Goal: Submit feedback/report problem: Submit feedback/report problem

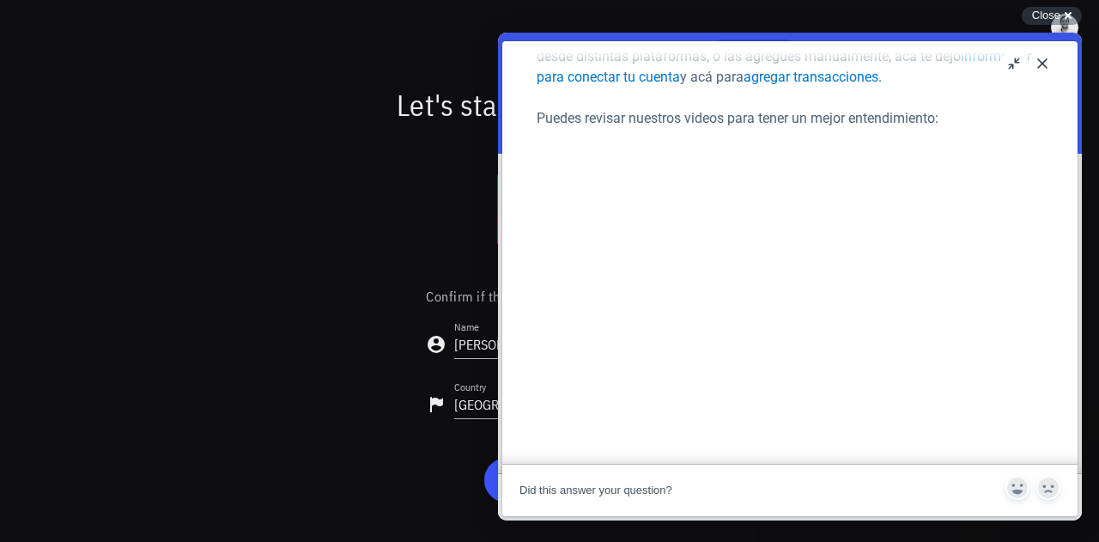
scroll to position [296, 0]
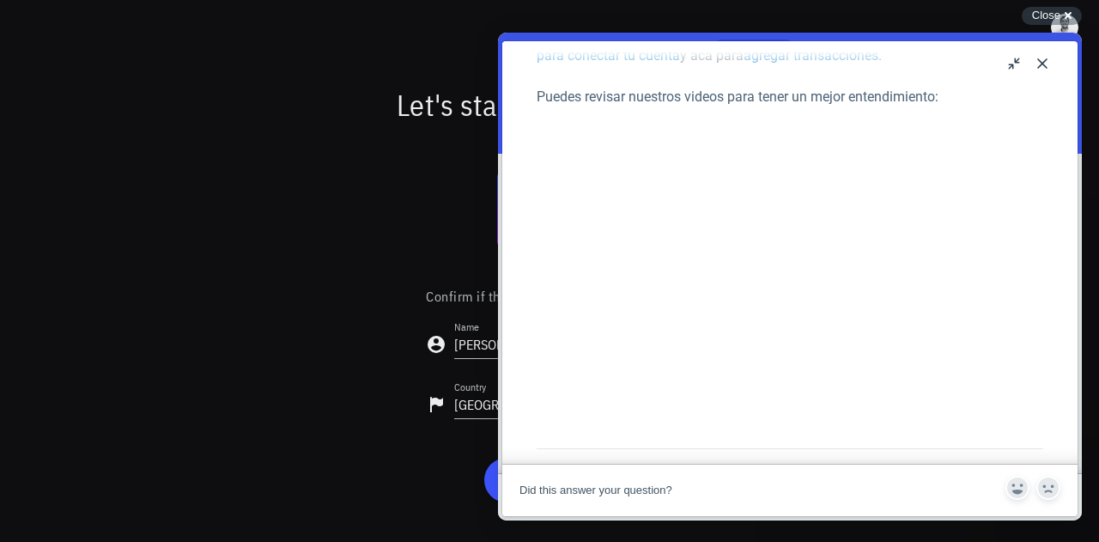
click at [1053, 239] on div "¿Cómo empiezo? ¿Cómo empiezo? Open in a new window Hola 👋 estamos muy contentos…" at bounding box center [789, 252] width 575 height 423
click at [1044, 314] on div "¿Cómo empiezo? ¿Cómo empiezo? Open in a new window Hola 👋 estamos muy contentos…" at bounding box center [789, 408] width 541 height 2006
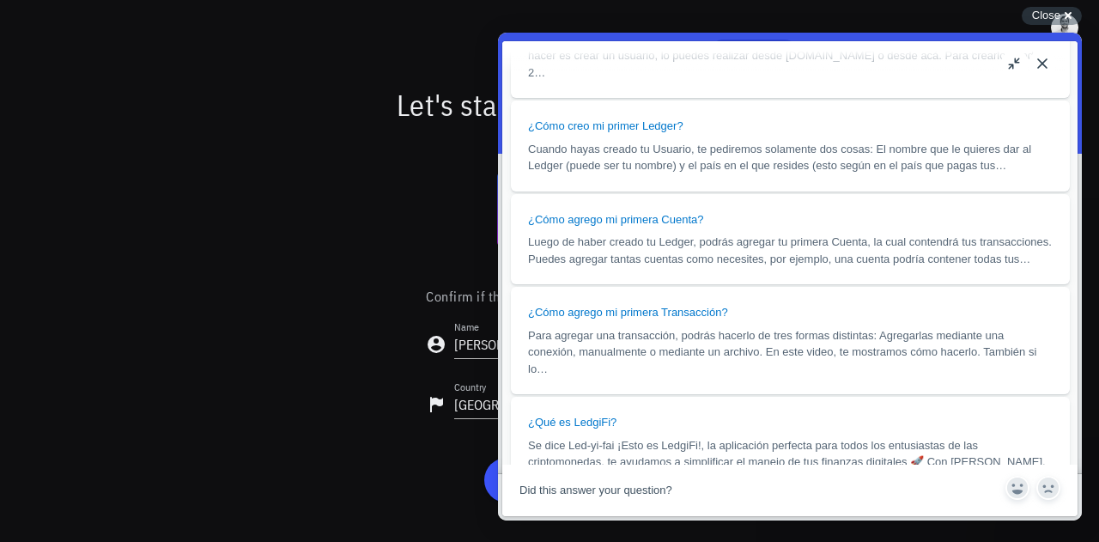
scroll to position [1575, 0]
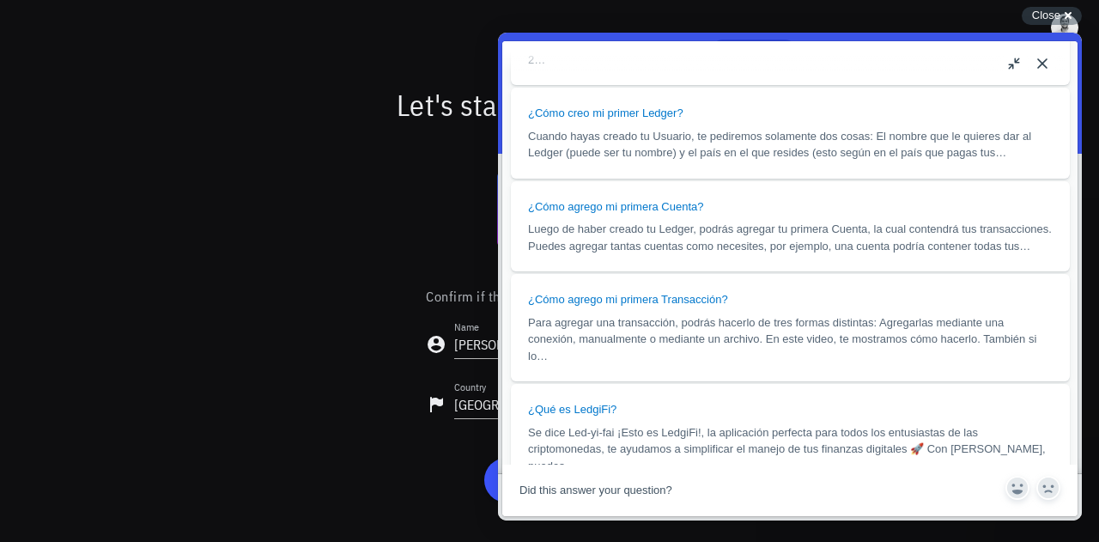
click at [1048, 61] on button "Close" at bounding box center [1042, 63] width 27 height 27
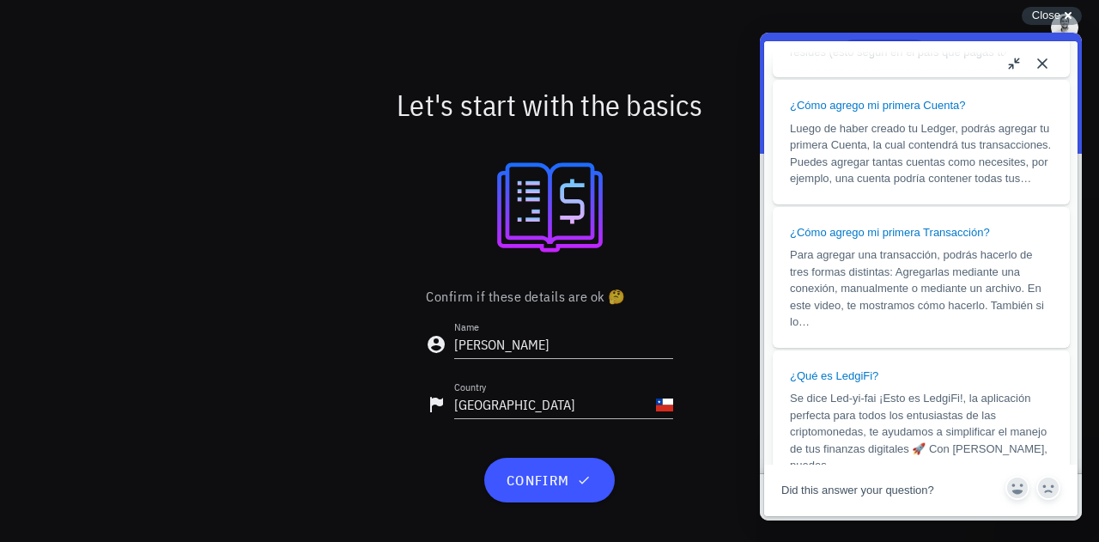
scroll to position [1444, 0]
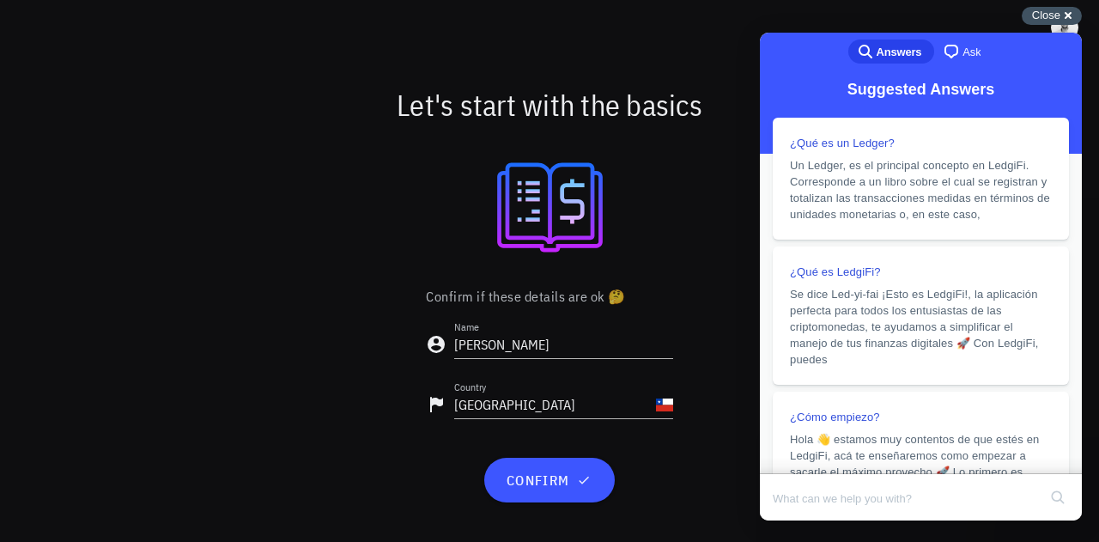
click at [1055, 23] on div "Close cross-small" at bounding box center [1052, 16] width 60 height 18
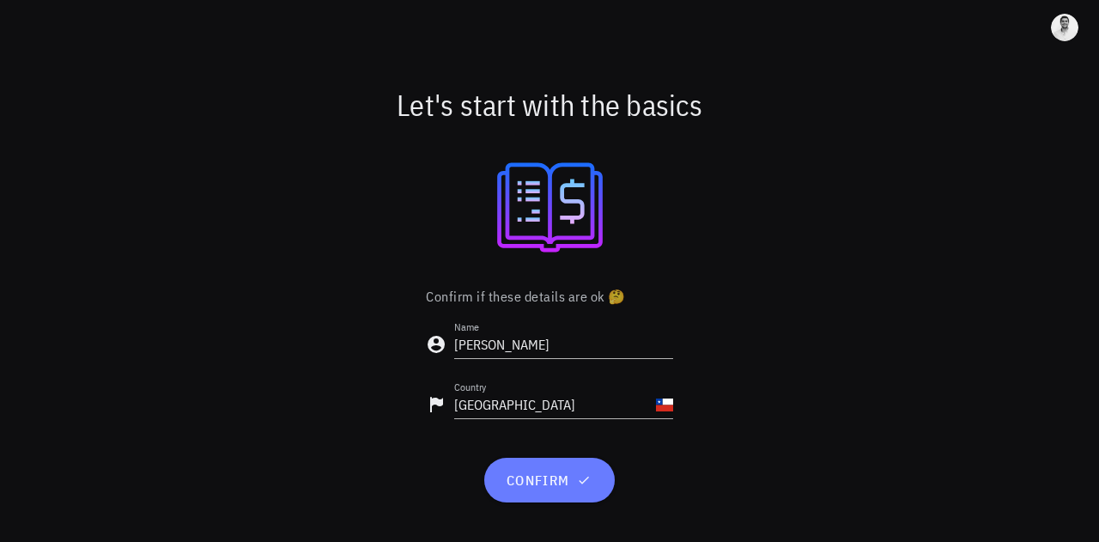
click at [551, 484] on span "confirm" at bounding box center [549, 479] width 88 height 17
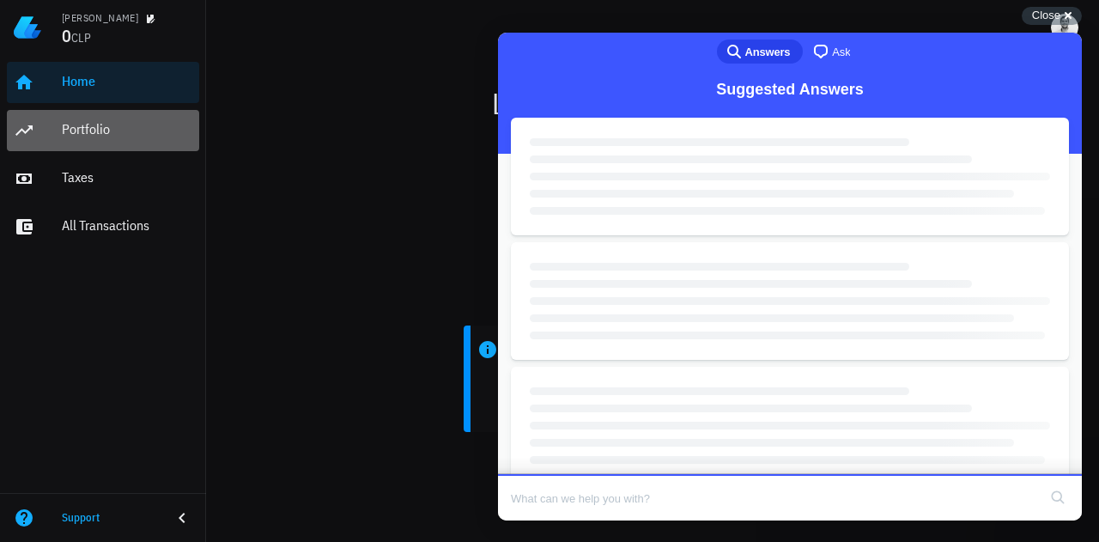
click at [76, 113] on div "Portfolio" at bounding box center [127, 130] width 131 height 39
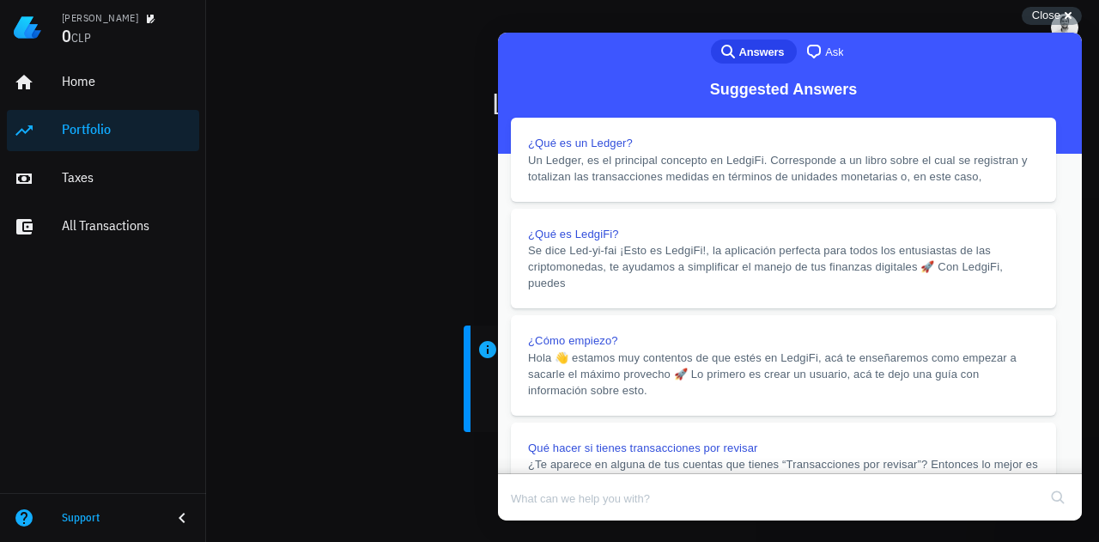
click at [530, 521] on button "Close" at bounding box center [514, 532] width 31 height 22
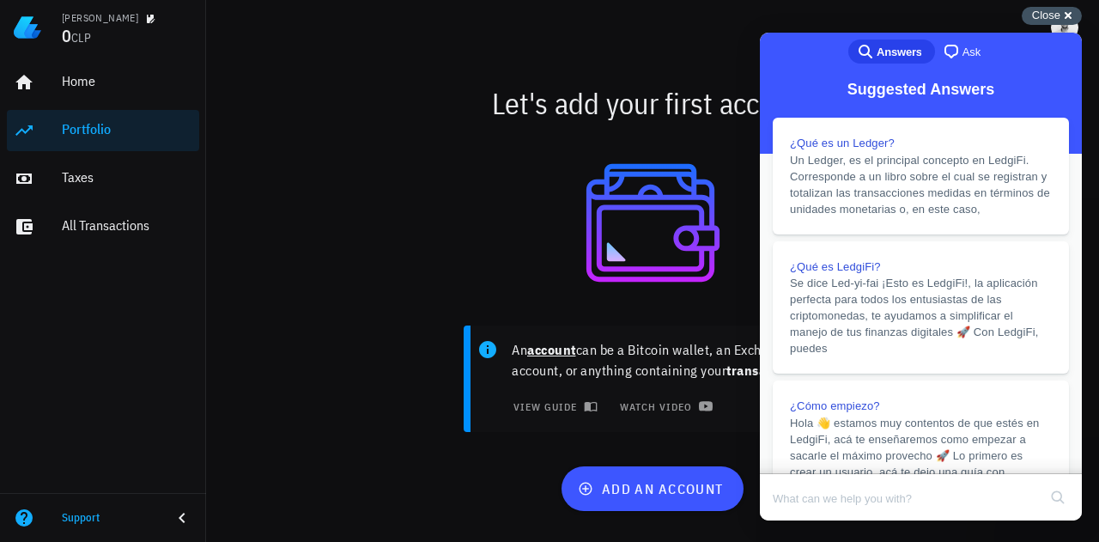
click at [1060, 11] on div "Close cross-small" at bounding box center [1052, 16] width 60 height 18
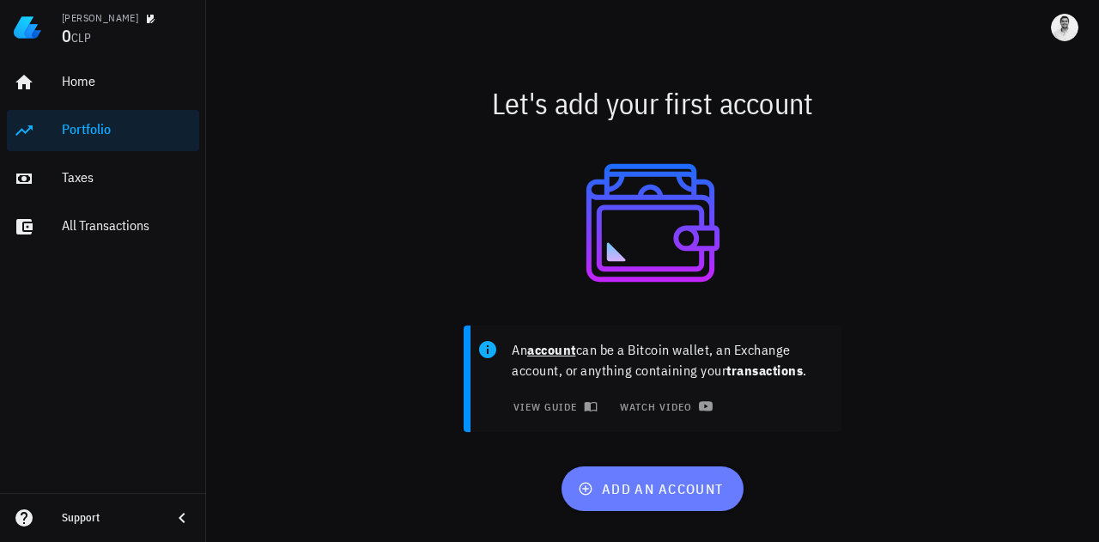
click at [672, 490] on span "add an account" at bounding box center [652, 488] width 142 height 17
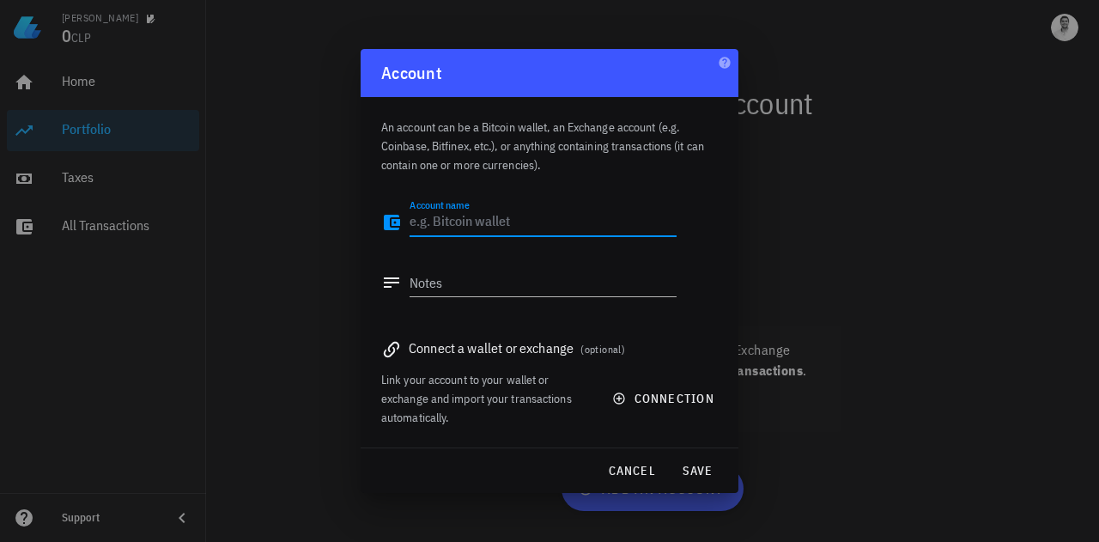
click at [454, 361] on div "Connect a wallet or exchange (optional) Link your account to your wallet or exc…" at bounding box center [549, 375] width 337 height 101
click at [445, 229] on textarea "Account name" at bounding box center [543, 222] width 267 height 27
type textarea "Nexo"
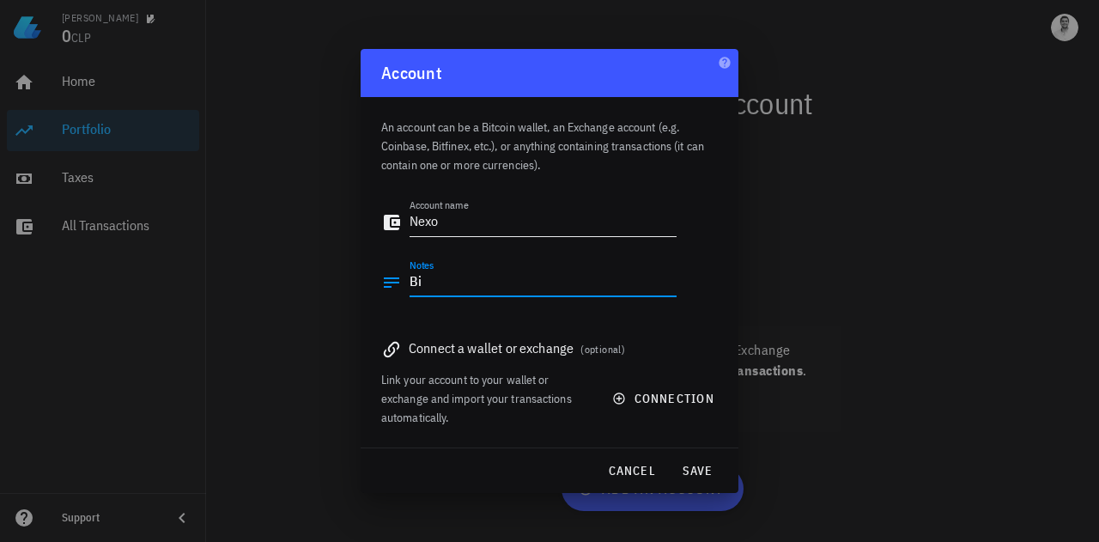
type textarea "B"
type textarea "Exchange cripto"
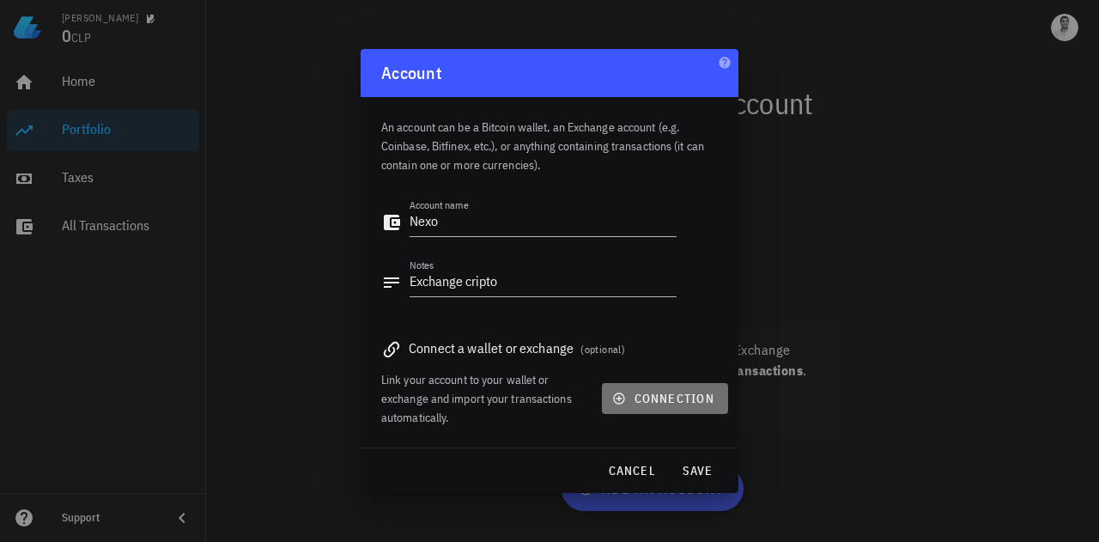
click at [650, 406] on button "connection" at bounding box center [665, 398] width 126 height 31
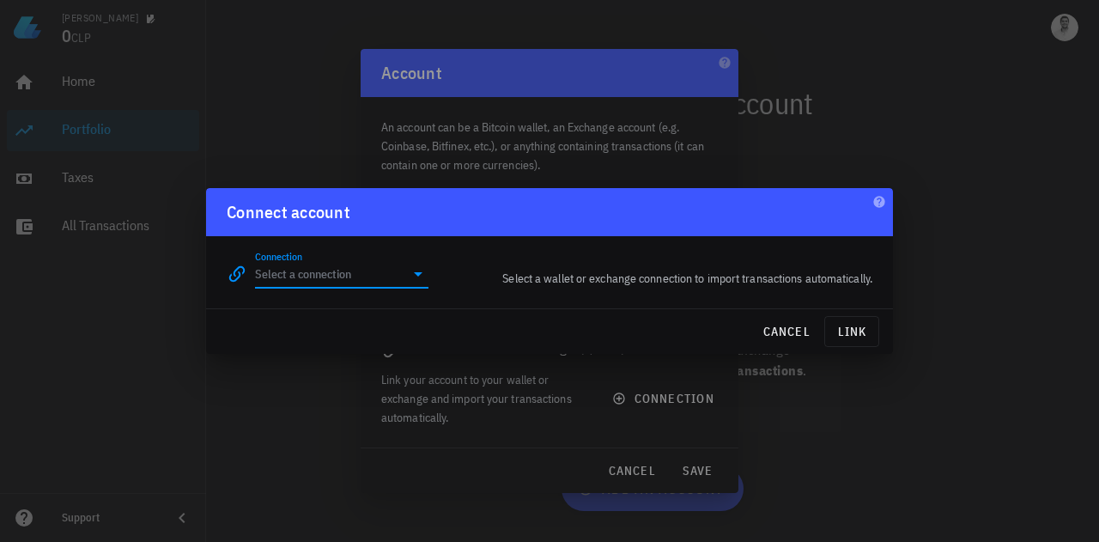
click at [382, 278] on input "Connection" at bounding box center [329, 273] width 149 height 27
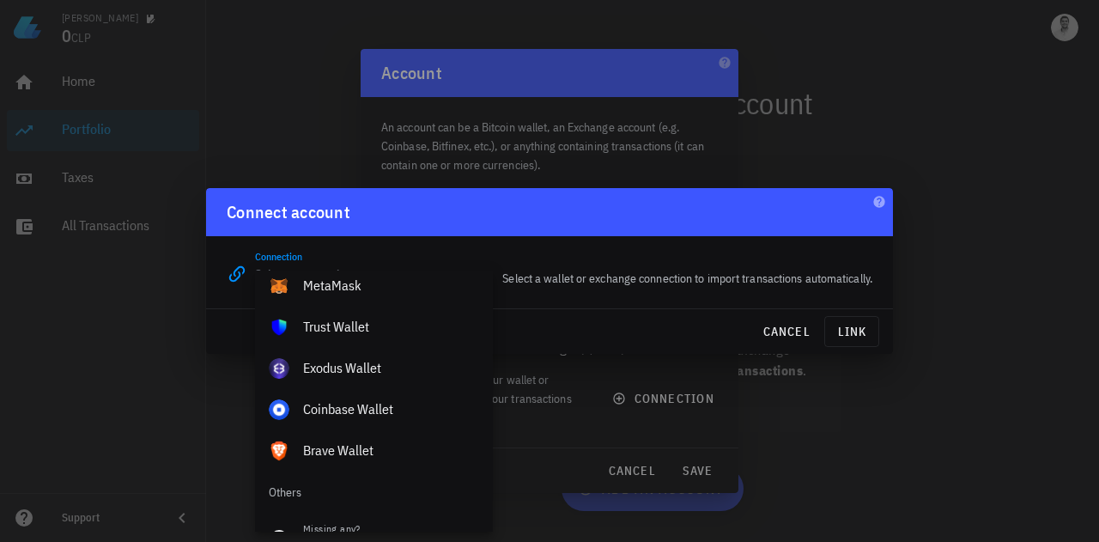
scroll to position [1287, 0]
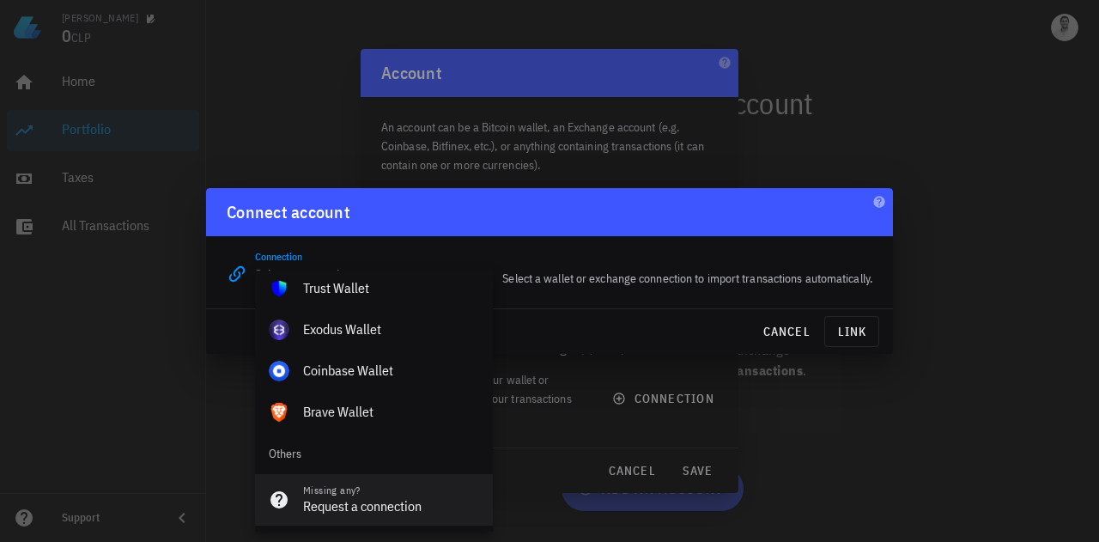
click at [404, 492] on div "Missing any?" at bounding box center [391, 490] width 176 height 12
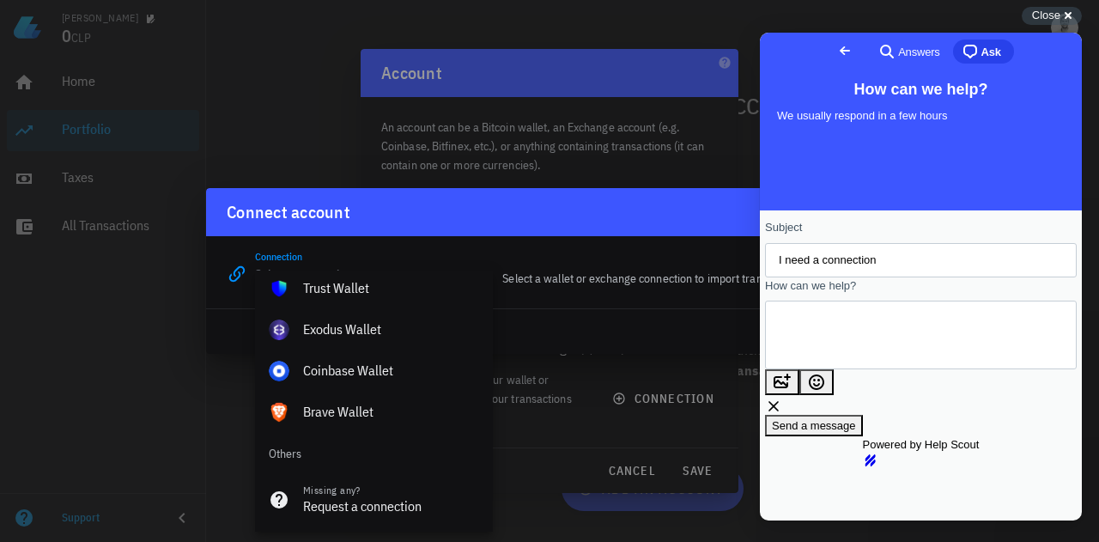
click at [857, 337] on textarea "How can we help?" at bounding box center [856, 335] width 155 height 66
type textarea "M"
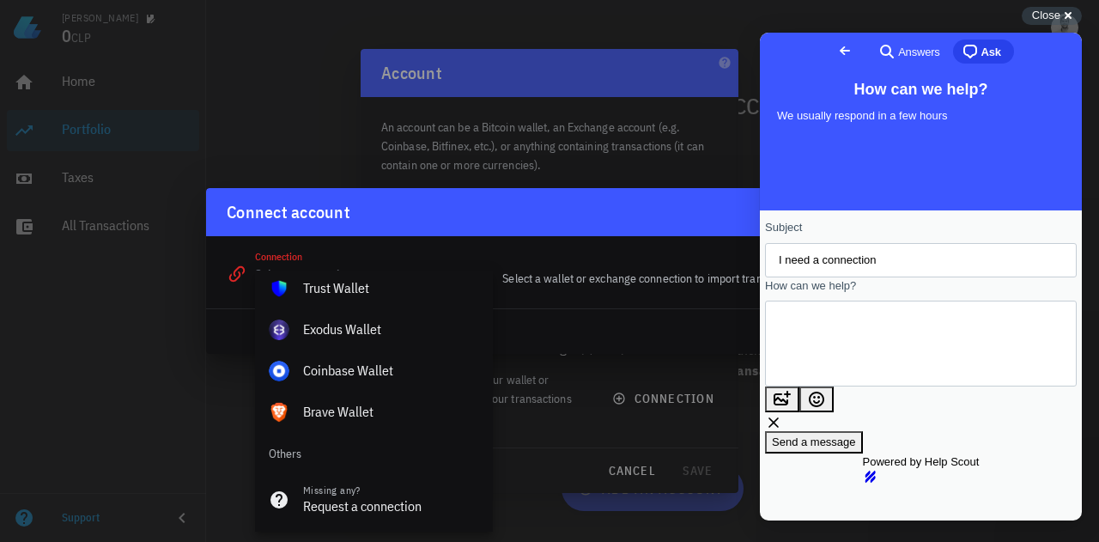
type textarea "Por favor si pueden agregar Nexo a las conexiones. Gracias!"
click at [856, 435] on span "Send a message" at bounding box center [814, 441] width 84 height 13
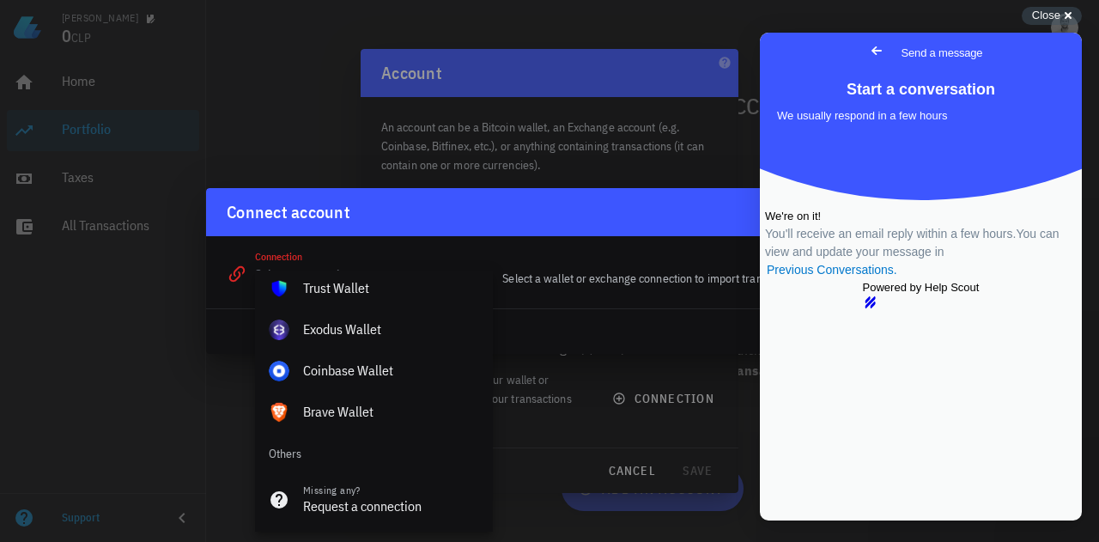
click at [570, 257] on div "Connection edit Select a wallet or exchange connection to import transactions a…" at bounding box center [549, 267] width 666 height 62
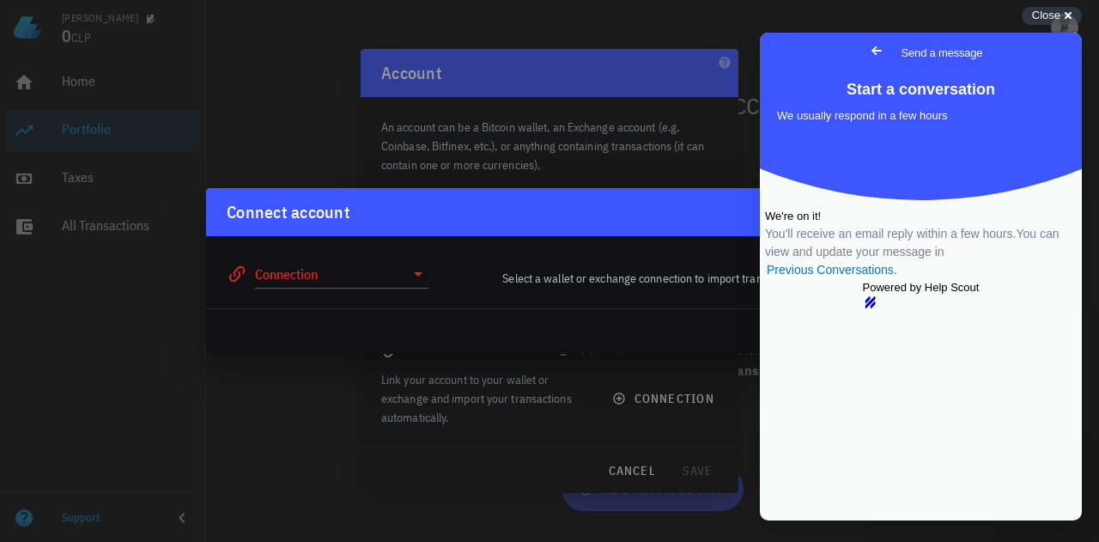
click at [866, 51] on span "Go back" at bounding box center [876, 50] width 21 height 21
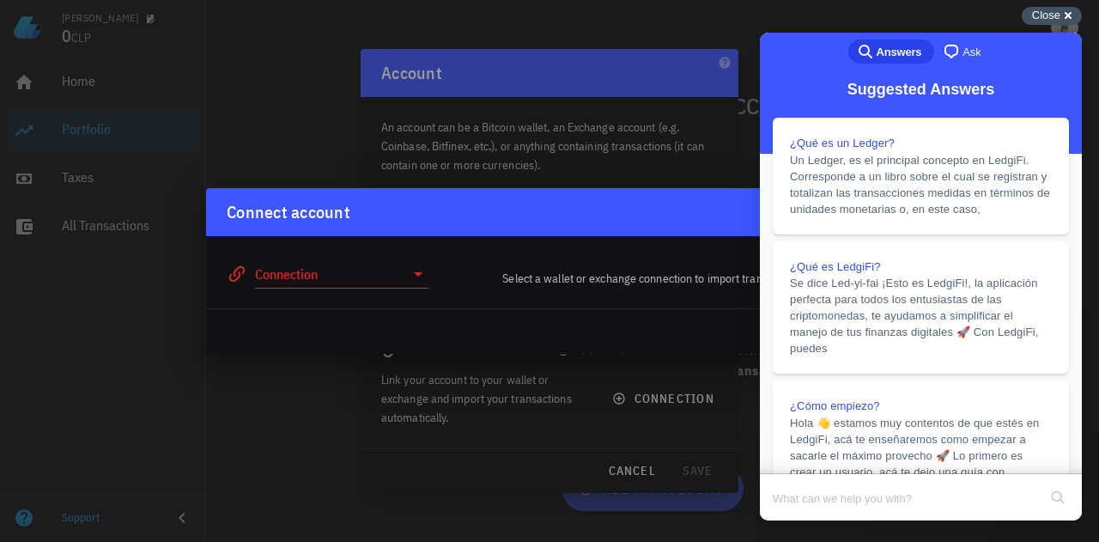
click at [1054, 14] on span "Close" at bounding box center [1046, 15] width 28 height 13
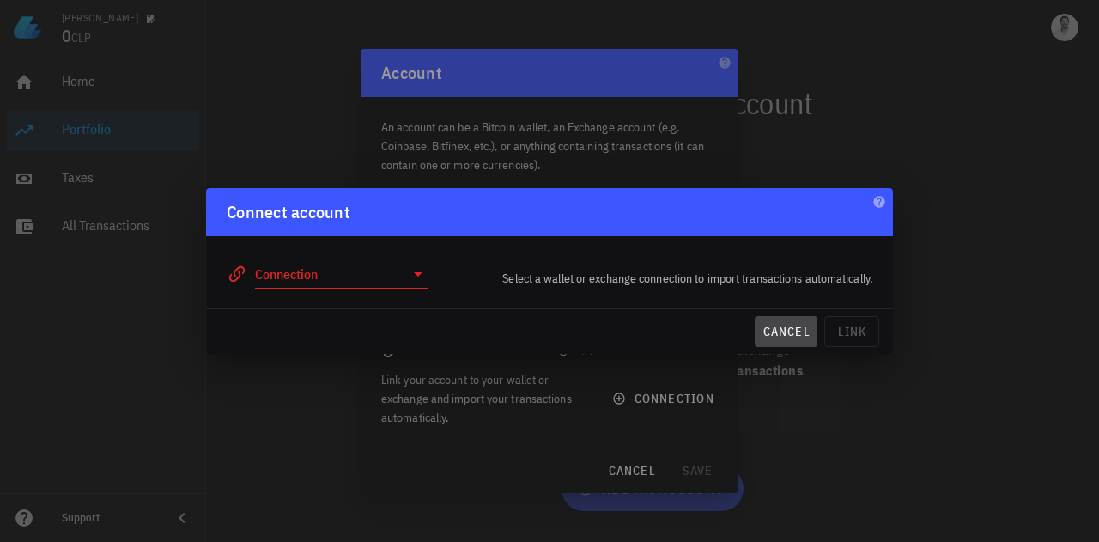
click at [790, 331] on span "cancel" at bounding box center [786, 331] width 49 height 15
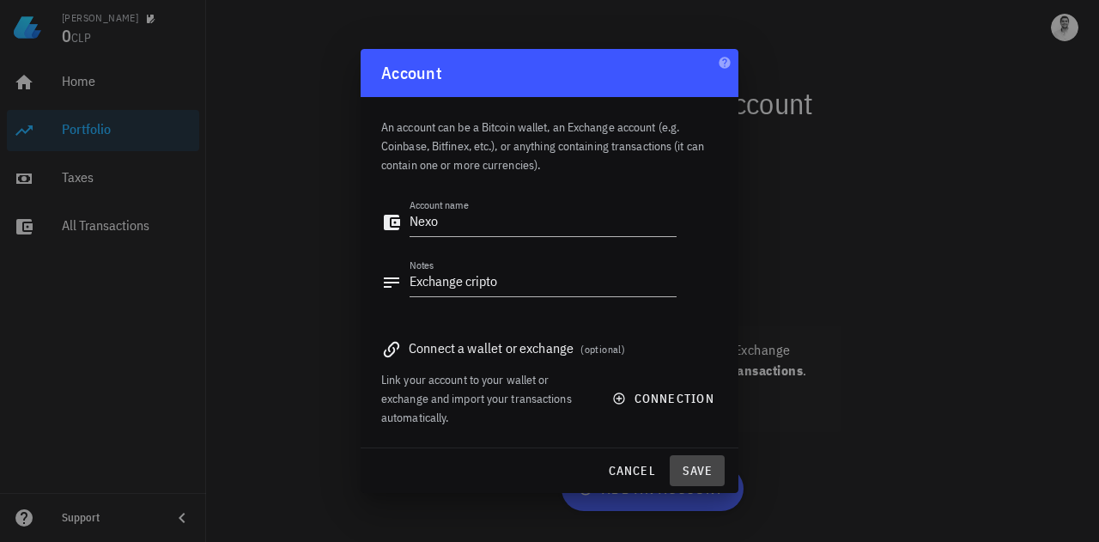
click at [697, 474] on span "save" at bounding box center [697, 470] width 41 height 15
